Goal: Information Seeking & Learning: Learn about a topic

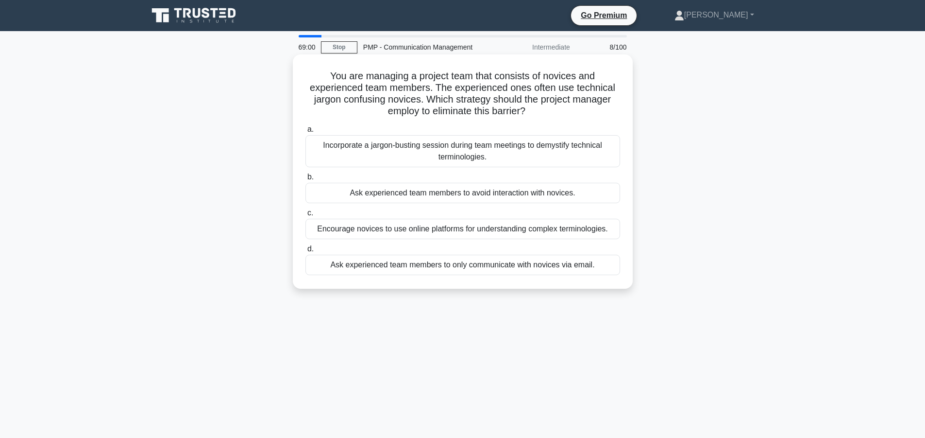
click at [539, 152] on div "Incorporate a jargon-busting session during team meetings to demystify technica…" at bounding box center [462, 151] width 315 height 32
click at [305, 133] on input "a. Incorporate a jargon-busting session during team meetings to demystify techn…" at bounding box center [305, 129] width 0 height 6
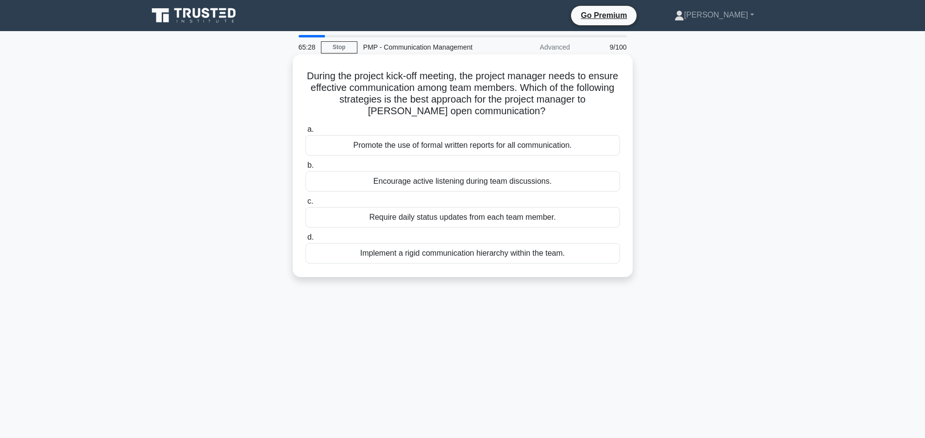
click at [561, 183] on div "Encourage active listening during team discussions." at bounding box center [462, 181] width 315 height 20
click at [305, 169] on input "b. Encourage active listening during team discussions." at bounding box center [305, 165] width 0 height 6
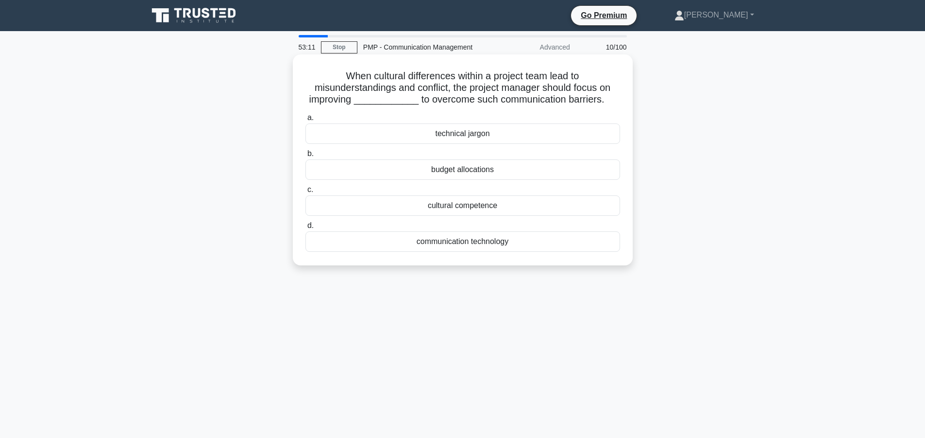
click at [462, 206] on div "cultural competence" at bounding box center [462, 205] width 315 height 20
click at [305, 193] on input "c. cultural competence" at bounding box center [305, 189] width 0 height 6
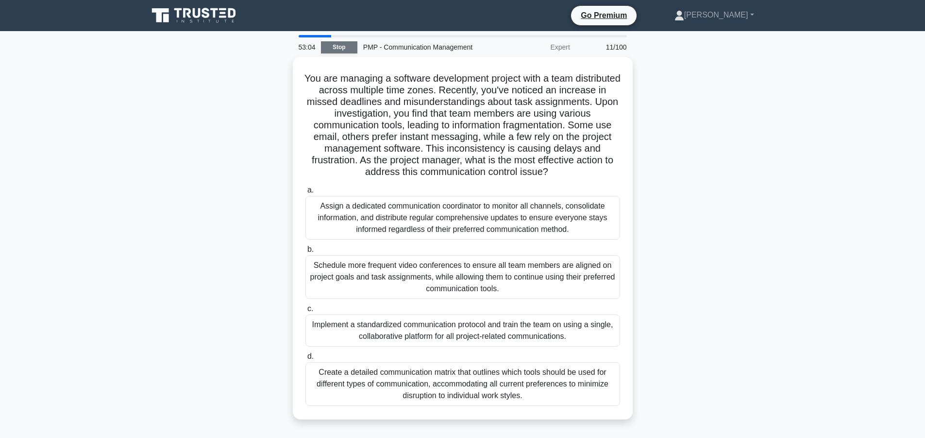
click at [345, 48] on link "Stop" at bounding box center [339, 47] width 36 height 12
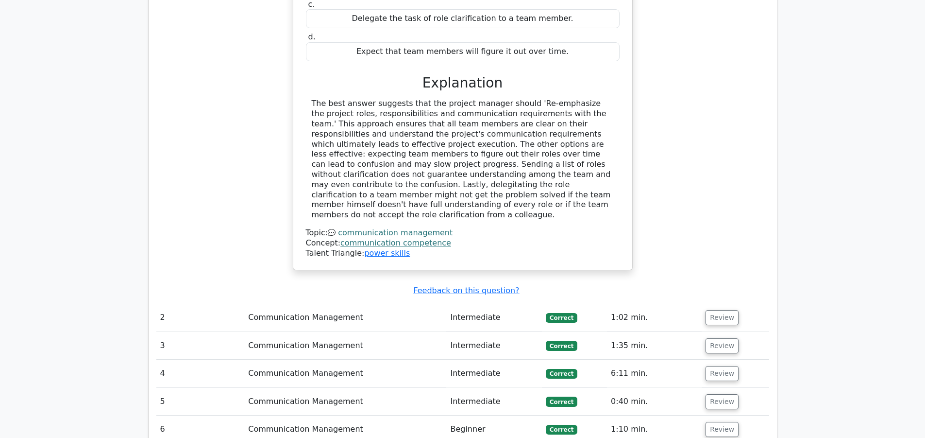
scroll to position [1068, 0]
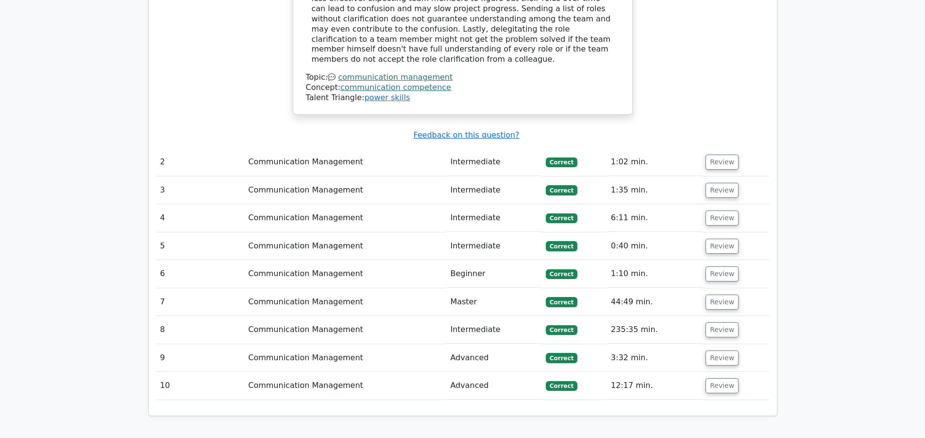
click at [354, 372] on td "Communication Management" at bounding box center [345, 386] width 202 height 28
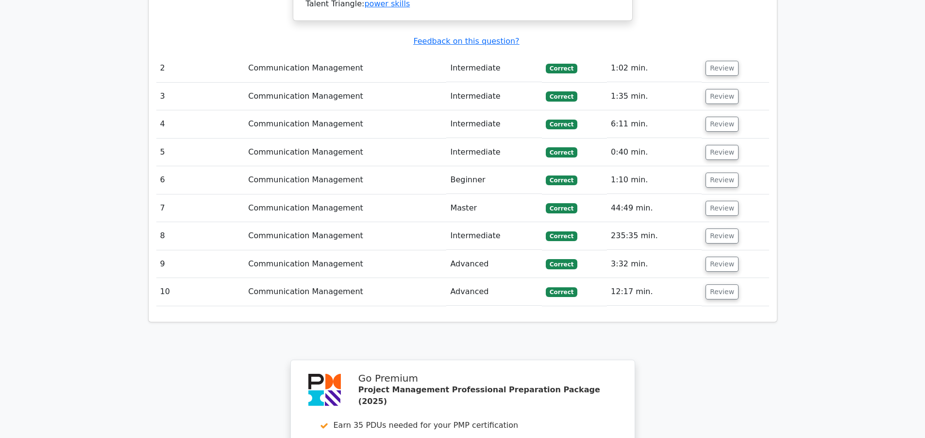
scroll to position [1166, 0]
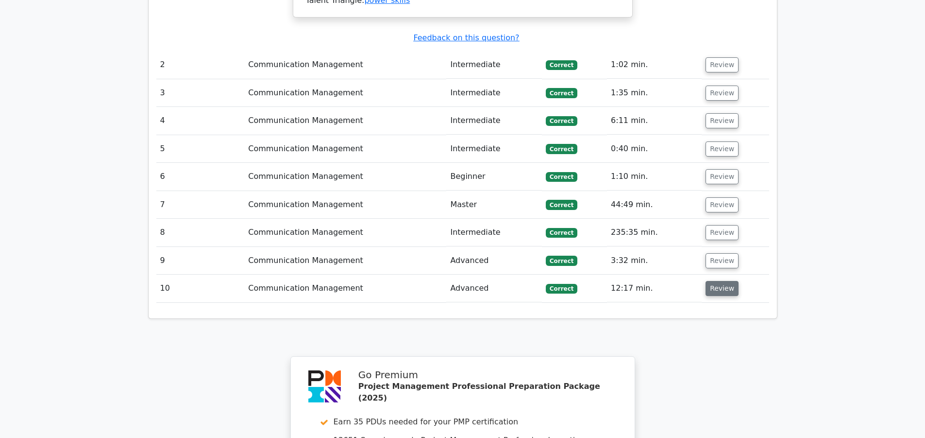
click at [712, 281] on button "Review" at bounding box center [722, 288] width 33 height 15
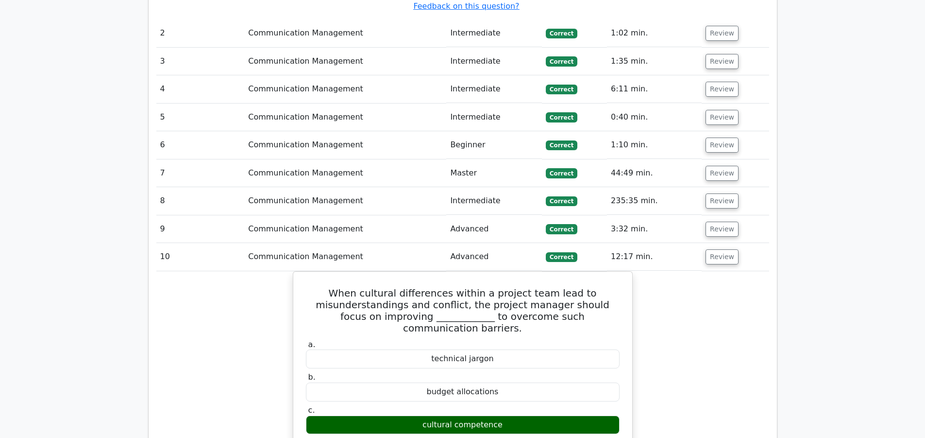
scroll to position [1214, 0]
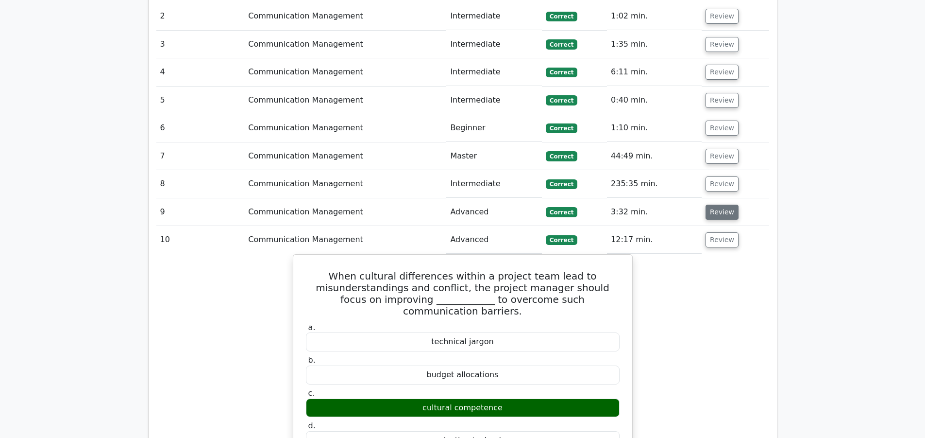
click at [720, 204] on button "Review" at bounding box center [722, 211] width 33 height 15
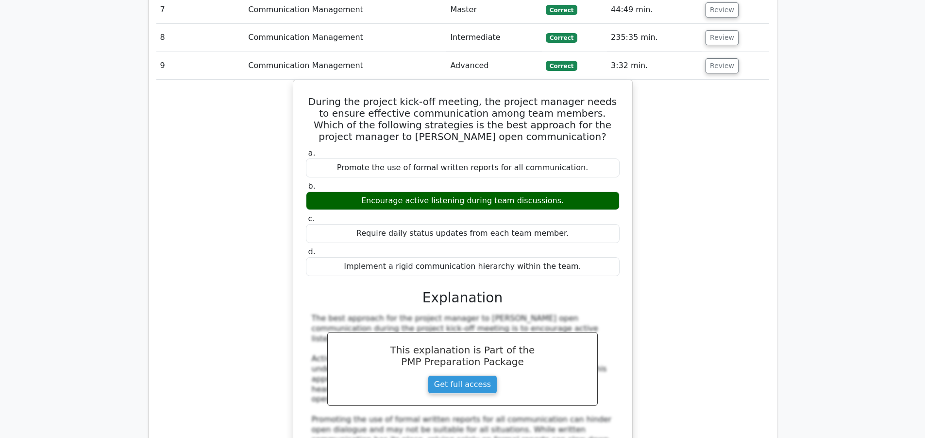
scroll to position [1360, 0]
